Goal: Task Accomplishment & Management: Manage account settings

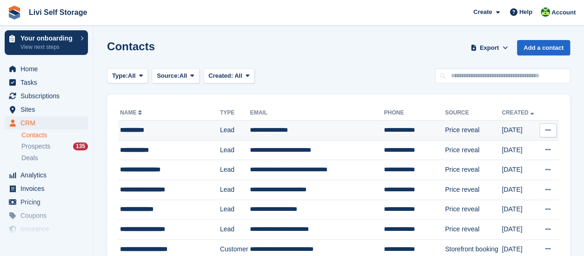
click at [152, 132] on div "**********" at bounding box center [166, 130] width 93 height 10
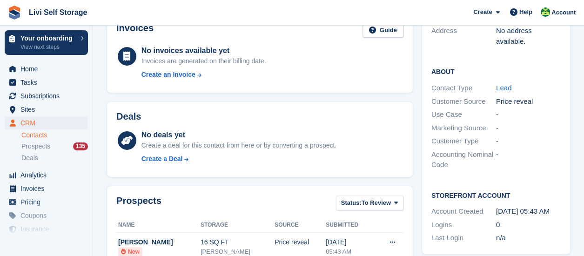
scroll to position [233, 0]
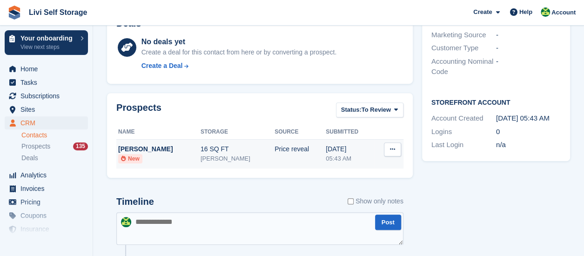
click at [393, 152] on icon at bounding box center [392, 149] width 5 height 6
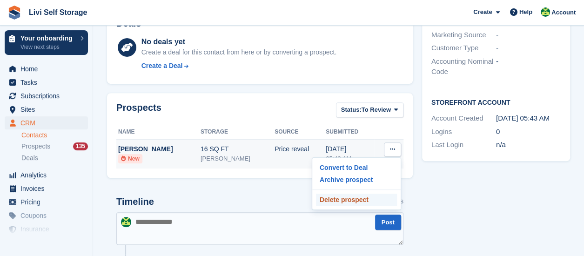
click at [342, 200] on p "Delete prospect" at bounding box center [356, 199] width 81 height 12
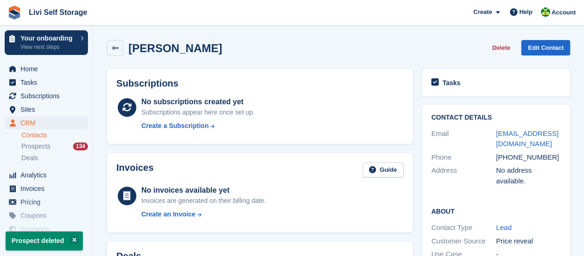
scroll to position [0, 0]
click at [32, 74] on span "Home" at bounding box center [48, 68] width 56 height 13
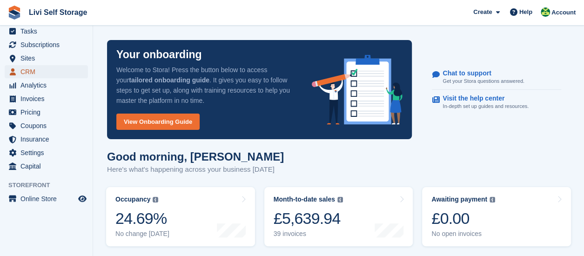
click at [27, 75] on span "CRM" at bounding box center [48, 71] width 56 height 13
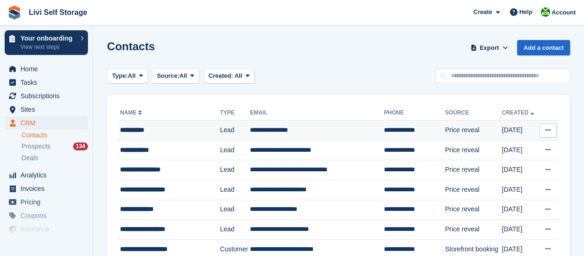
click at [550, 133] on button at bounding box center [547, 130] width 17 height 14
click at [512, 170] on p "Delete contact" at bounding box center [511, 168] width 81 height 12
